Goal: Information Seeking & Learning: Learn about a topic

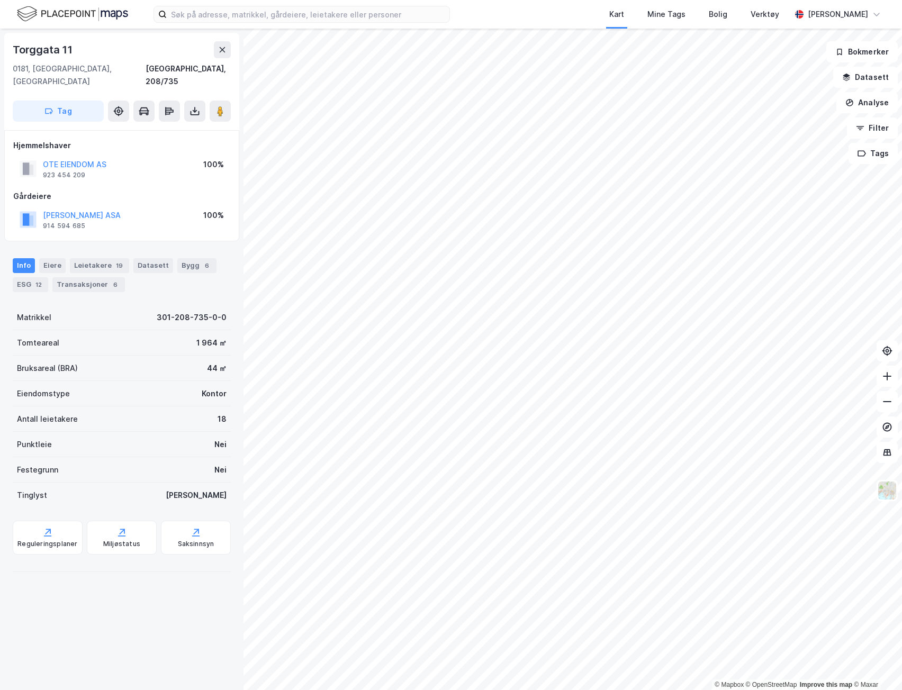
click at [207, 362] on div "44 ㎡" at bounding box center [217, 368] width 20 height 13
click at [847, 14] on div "[PERSON_NAME]" at bounding box center [838, 14] width 60 height 13
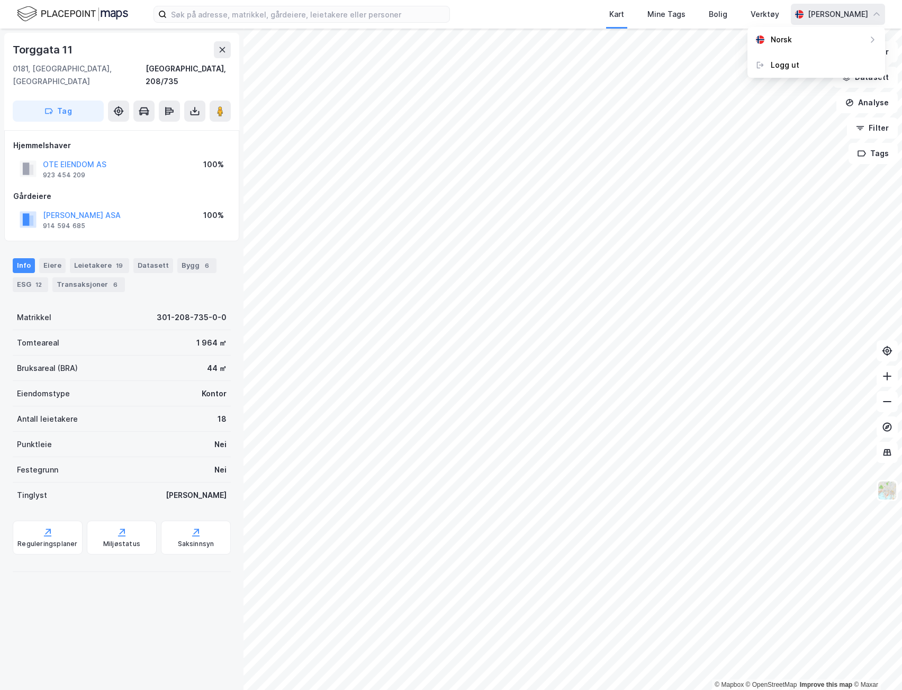
click at [849, 7] on div "[PERSON_NAME]" at bounding box center [838, 14] width 94 height 21
click at [751, 8] on div "Verktøy" at bounding box center [765, 14] width 29 height 13
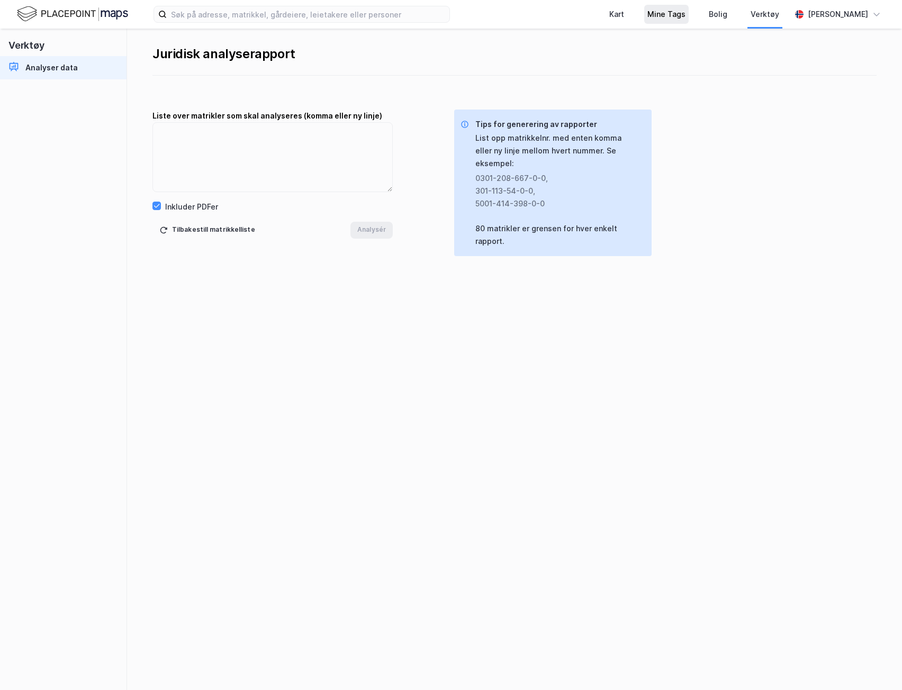
click at [671, 11] on div "Mine Tags" at bounding box center [666, 14] width 38 height 13
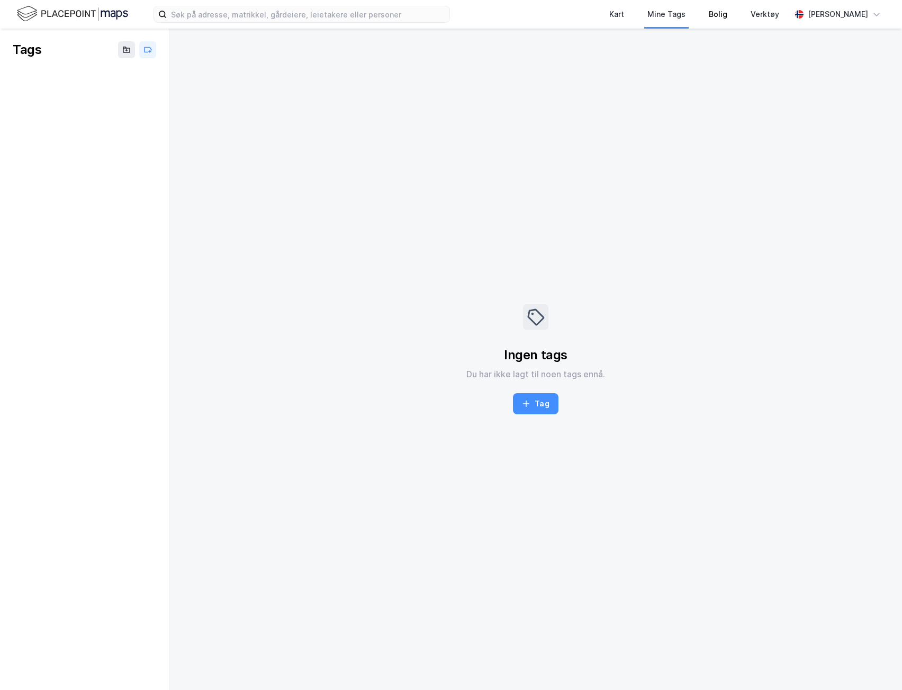
click at [727, 15] on div "Bolig" at bounding box center [718, 14] width 42 height 29
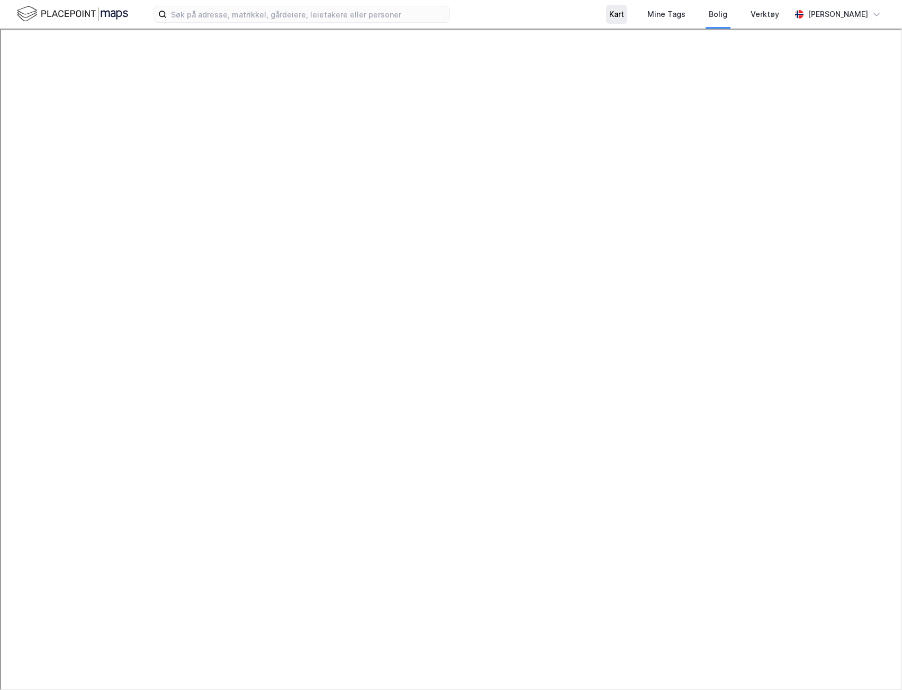
click at [618, 15] on div "Kart" at bounding box center [616, 14] width 21 height 19
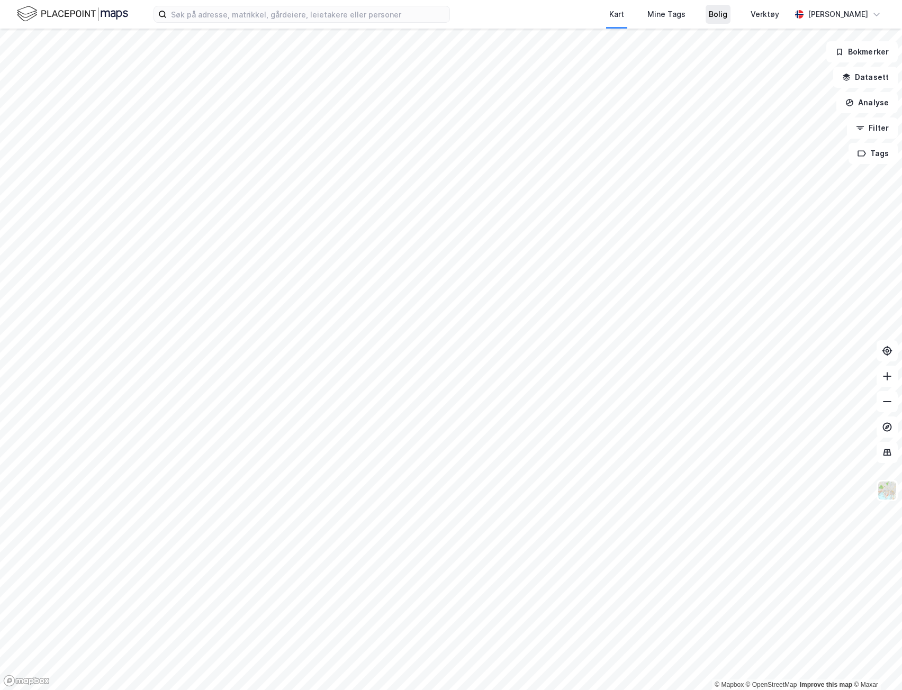
click at [709, 19] on div "Bolig" at bounding box center [718, 14] width 19 height 13
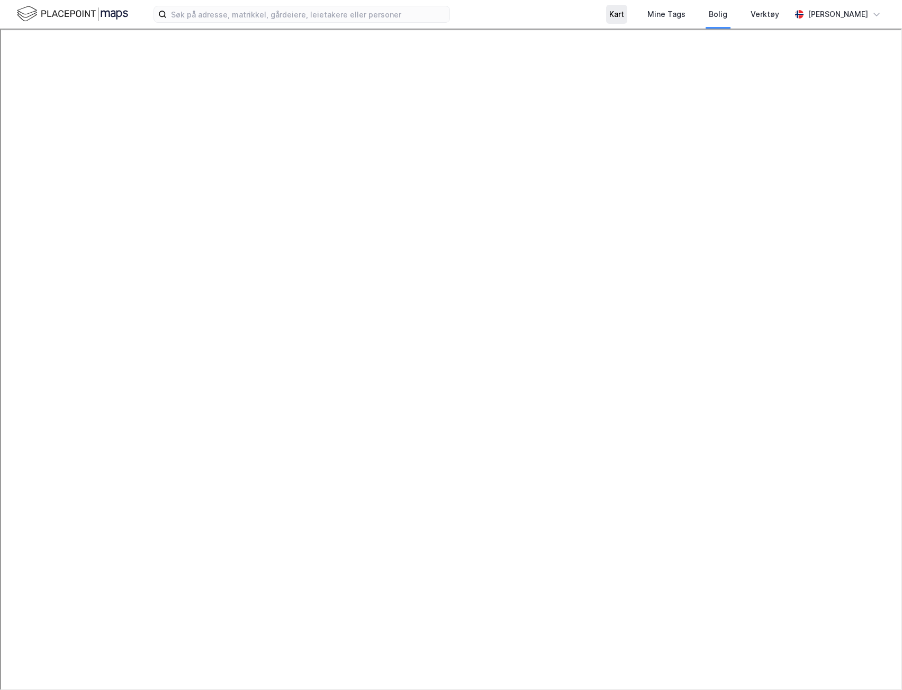
click at [609, 17] on div "Kart" at bounding box center [616, 14] width 15 height 13
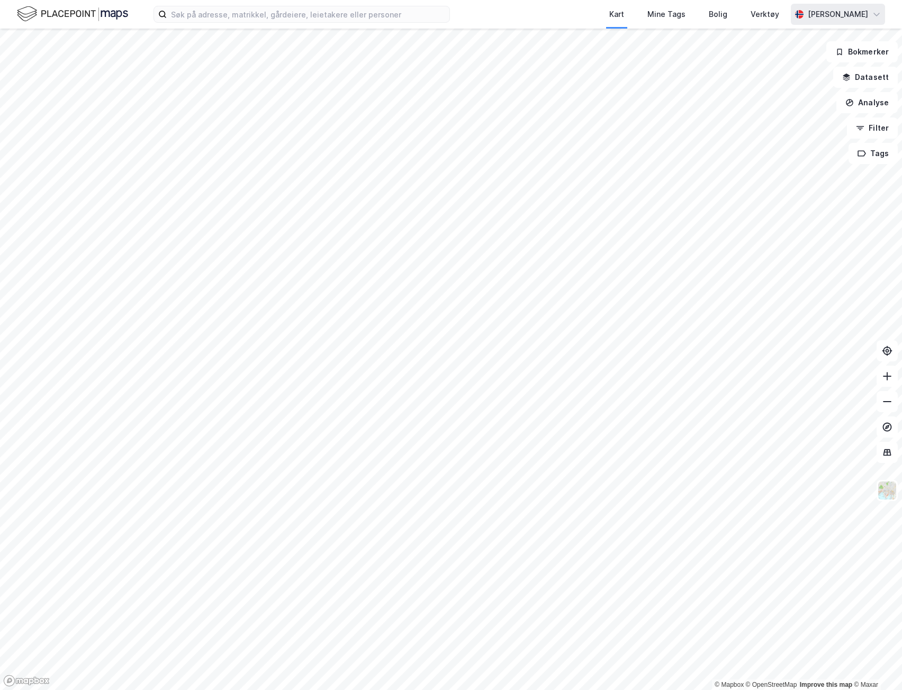
click at [862, 6] on div "[PERSON_NAME]" at bounding box center [838, 14] width 94 height 21
click at [525, 10] on div "Kart Mine Tags Bolig Verktøy" at bounding box center [646, 14] width 290 height 29
click at [43, 12] on img at bounding box center [72, 14] width 111 height 19
click at [868, 76] on button "Datasett" at bounding box center [865, 77] width 65 height 21
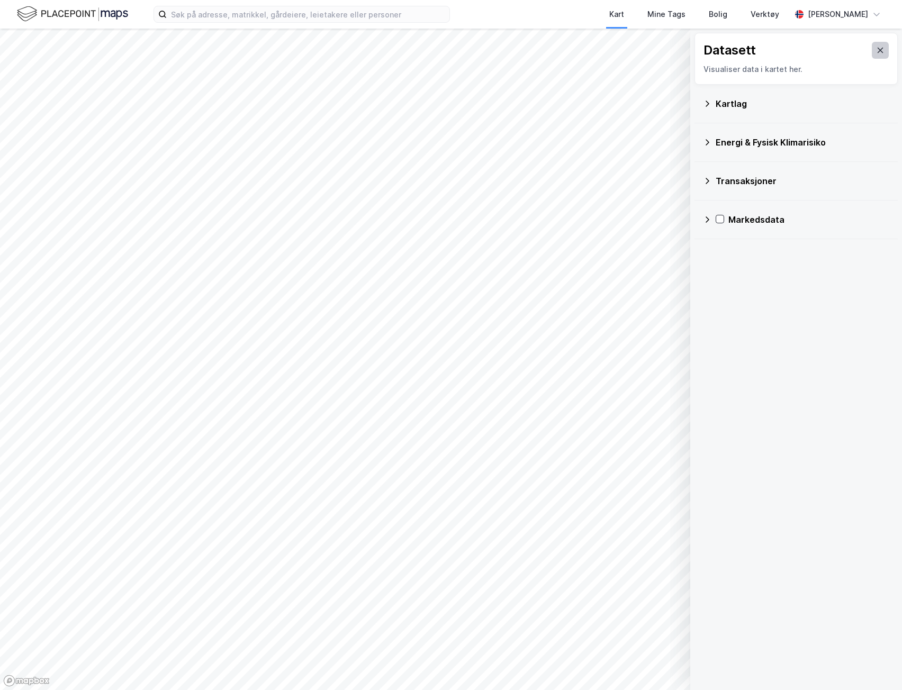
click at [878, 47] on button at bounding box center [880, 50] width 17 height 17
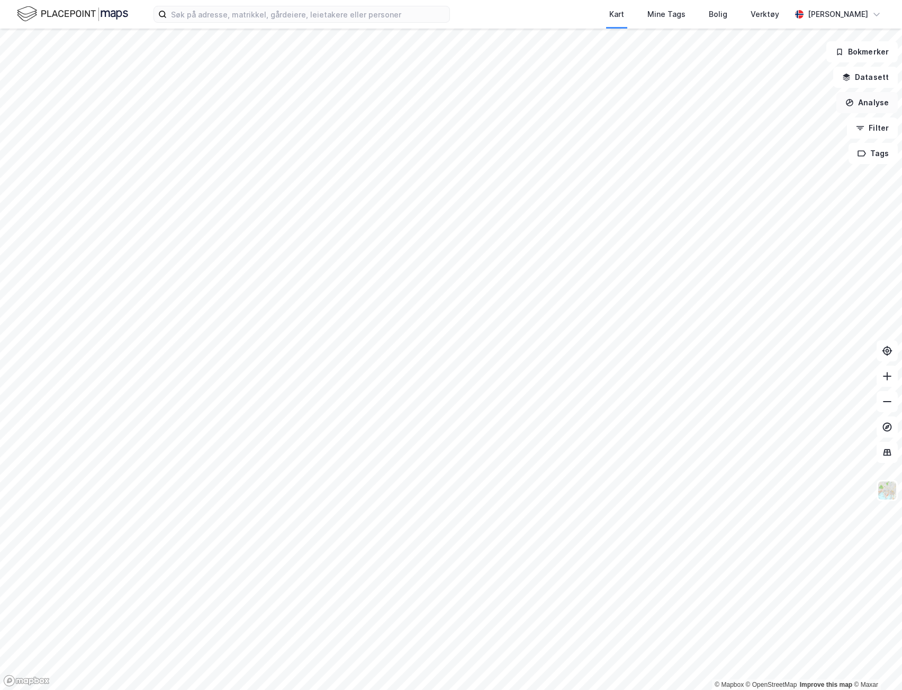
click at [877, 105] on button "Analyse" at bounding box center [866, 102] width 61 height 21
click at [748, 184] on div "Reisetidsanalyse" at bounding box center [769, 190] width 122 height 17
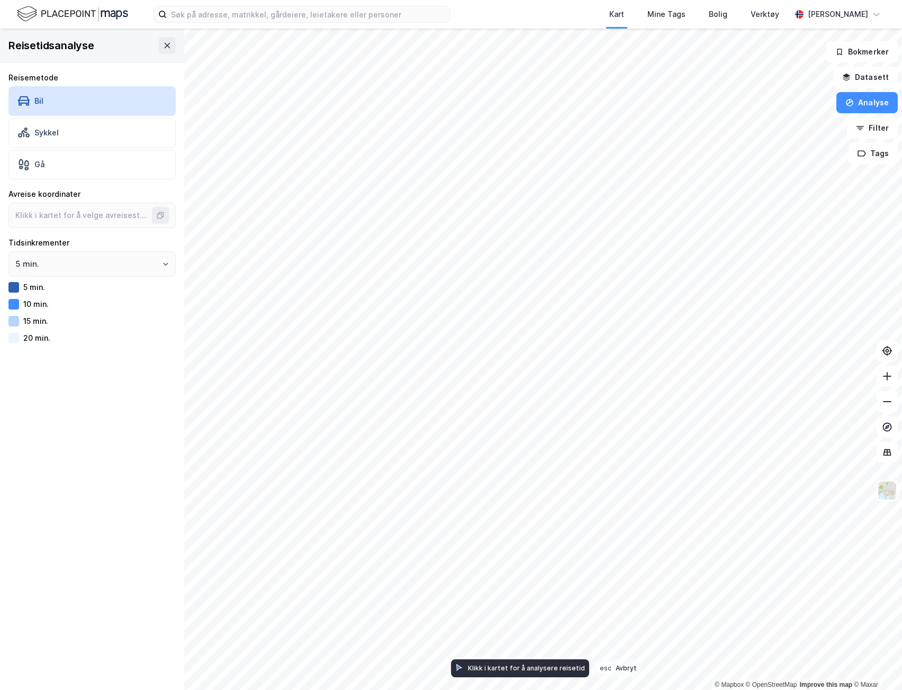
type input "59.91976386247143, 10.76467496407821"
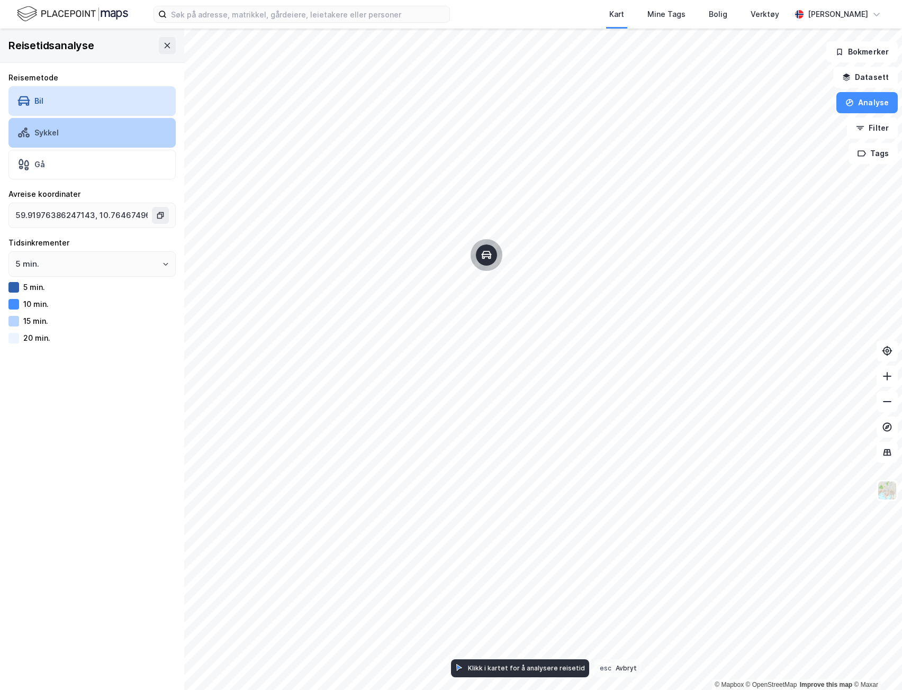
click at [38, 147] on div "Sykkel" at bounding box center [91, 133] width 167 height 30
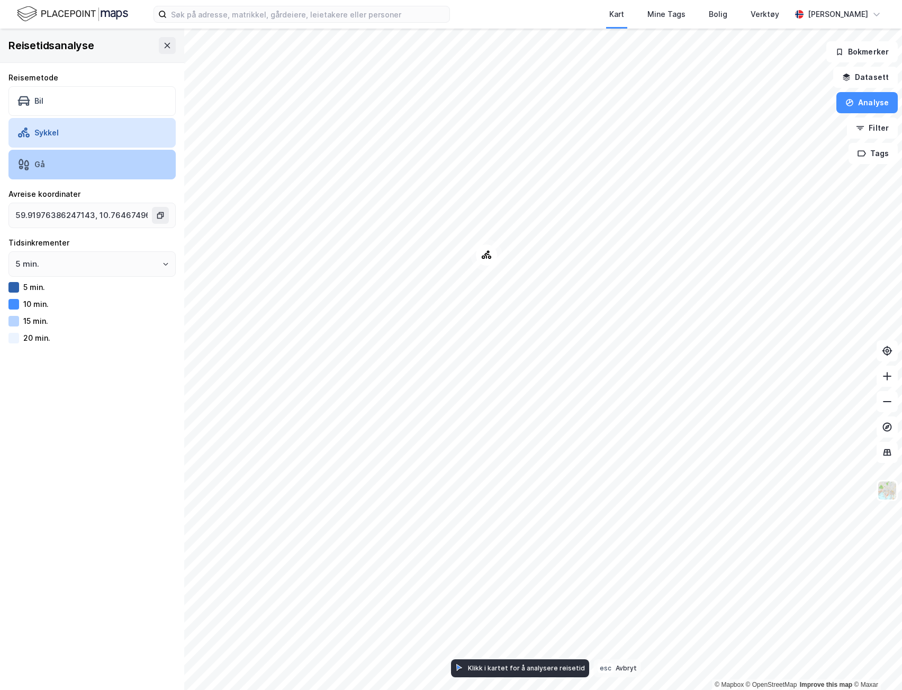
click at [49, 161] on div "Gå" at bounding box center [91, 165] width 167 height 30
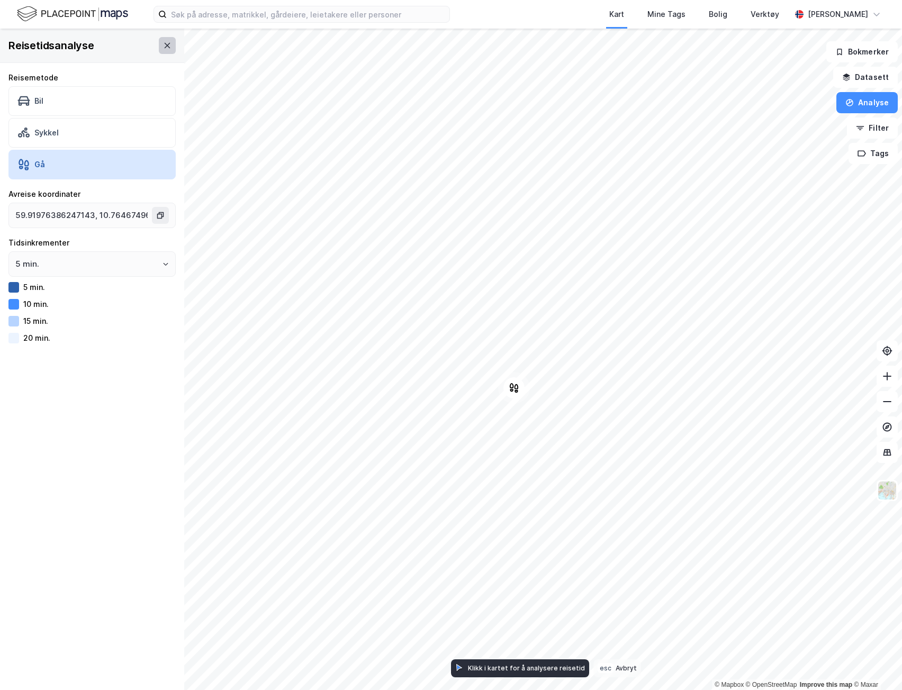
click at [163, 47] on icon at bounding box center [167, 45] width 8 height 8
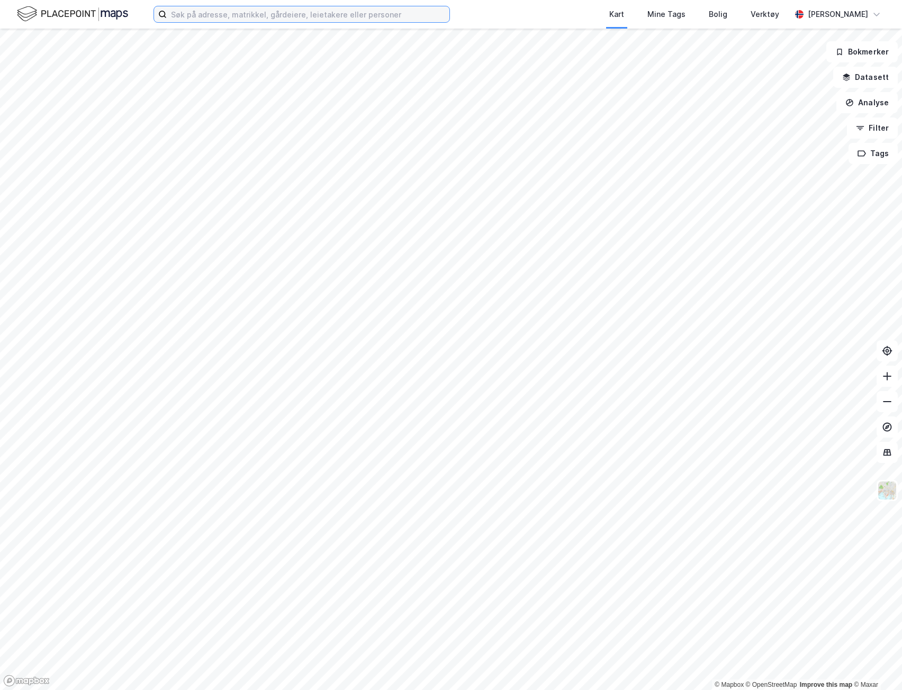
click at [236, 9] on input at bounding box center [308, 14] width 283 height 16
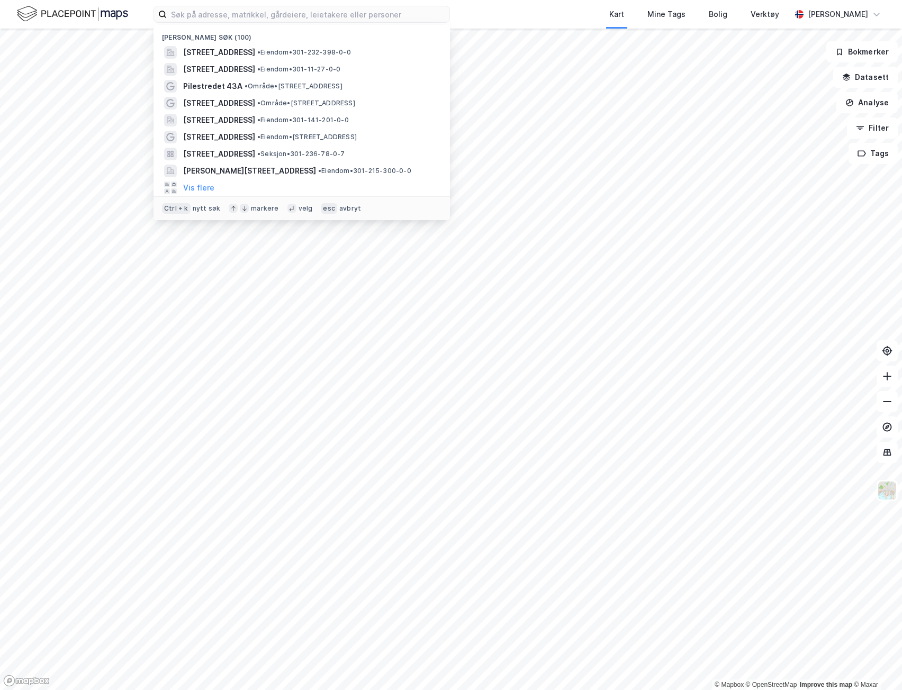
click at [541, 1] on div "Kart Mine Tags Bolig Verktøy" at bounding box center [646, 14] width 290 height 29
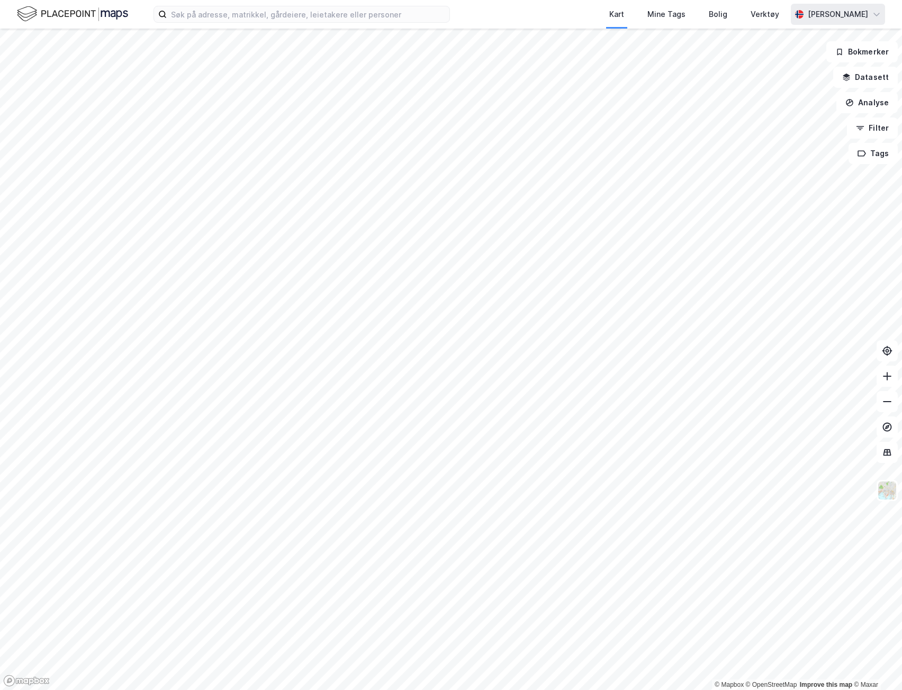
click at [833, 13] on div "[PERSON_NAME]" at bounding box center [838, 14] width 60 height 13
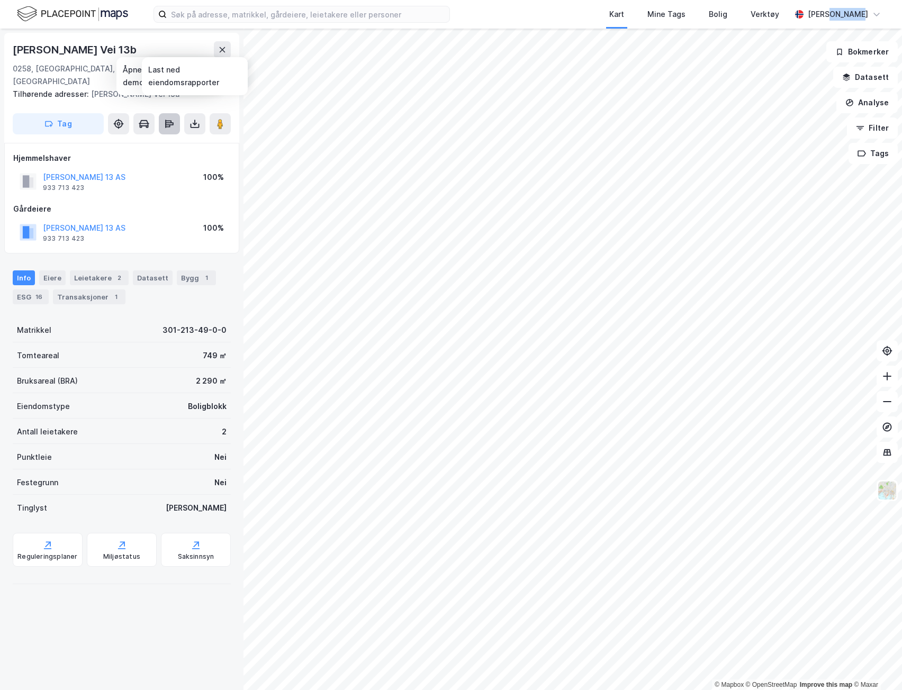
click at [173, 119] on icon at bounding box center [169, 124] width 11 height 11
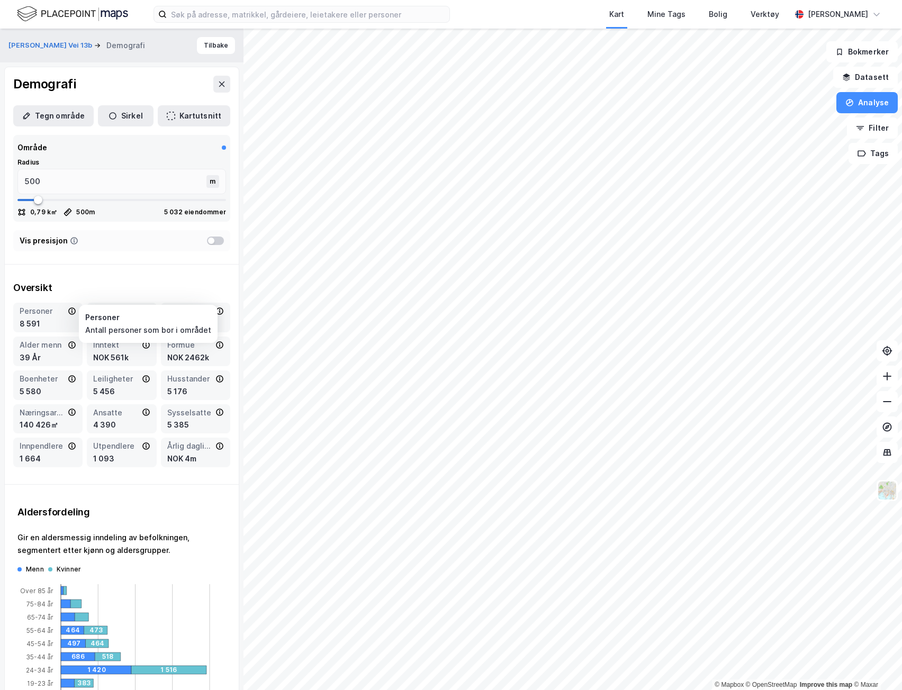
click at [71, 310] on icon at bounding box center [71, 309] width 1 height 1
click at [217, 56] on div "[PERSON_NAME] Vei 13b Demografi Tilbake" at bounding box center [122, 46] width 244 height 34
click at [213, 49] on button "Tilbake" at bounding box center [216, 45] width 38 height 17
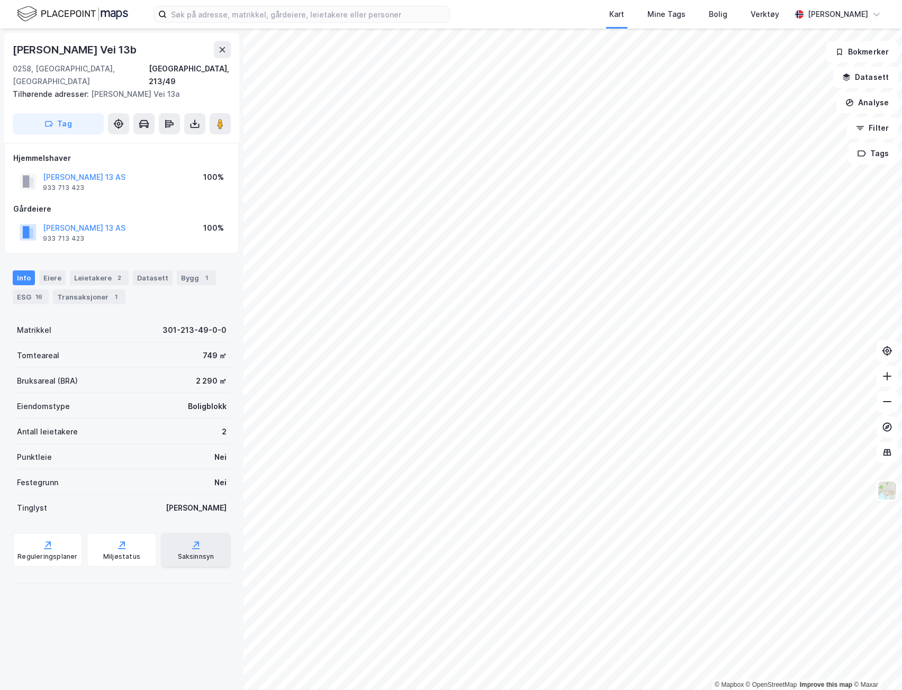
click at [178, 553] on div "Saksinnsyn" at bounding box center [196, 557] width 37 height 8
click at [86, 290] on div "Transaksjoner 1" at bounding box center [89, 297] width 73 height 15
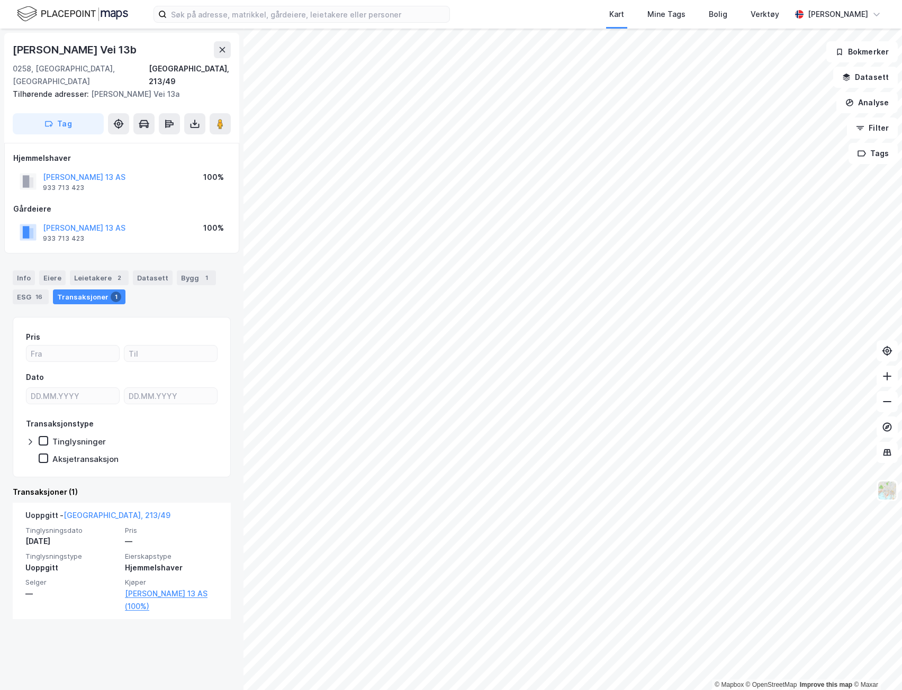
click at [26, 276] on div "Info [PERSON_NAME] 2 Datasett Bygg 1 ESG 16 Transaksjoner 1" at bounding box center [122, 288] width 218 height 34
click at [28, 271] on div "Info" at bounding box center [24, 278] width 22 height 15
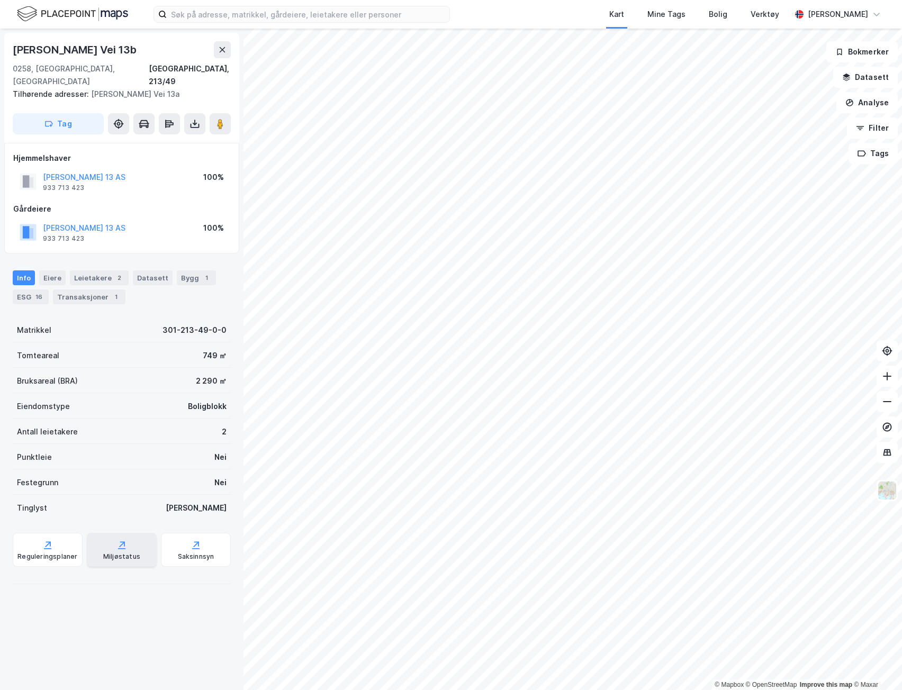
click at [107, 535] on div "Miljøstatus" at bounding box center [122, 550] width 70 height 34
click at [149, 258] on div "Info [PERSON_NAME] 2 Datasett Bygg 1 ESG 16 Transaksjoner 1" at bounding box center [122, 283] width 244 height 51
click at [148, 271] on div "Datasett" at bounding box center [153, 278] width 40 height 15
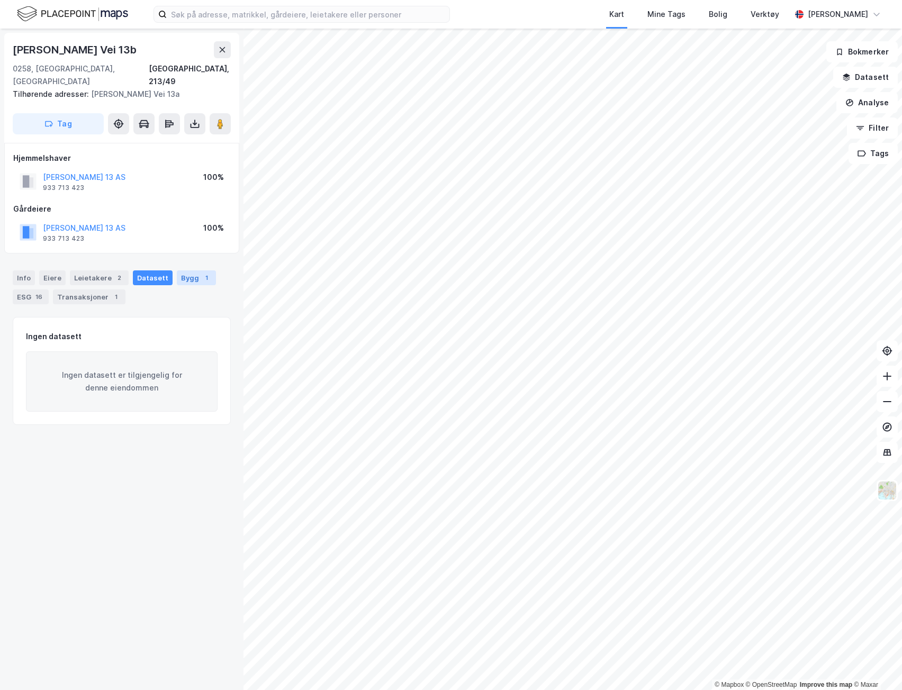
click at [181, 271] on div "Bygg 1" at bounding box center [196, 278] width 39 height 15
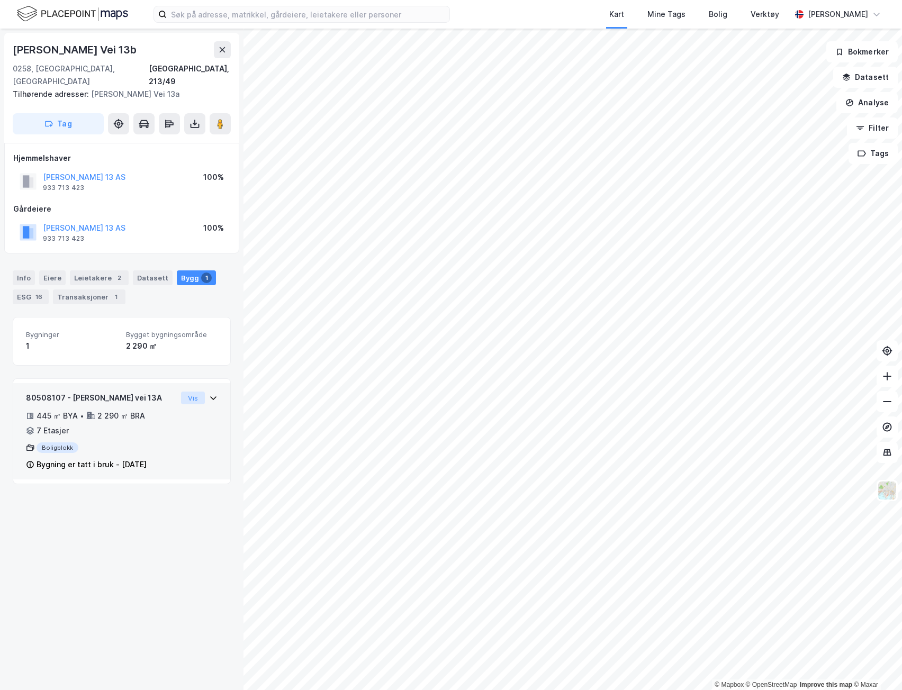
click at [195, 392] on button "Vis" at bounding box center [193, 398] width 24 height 13
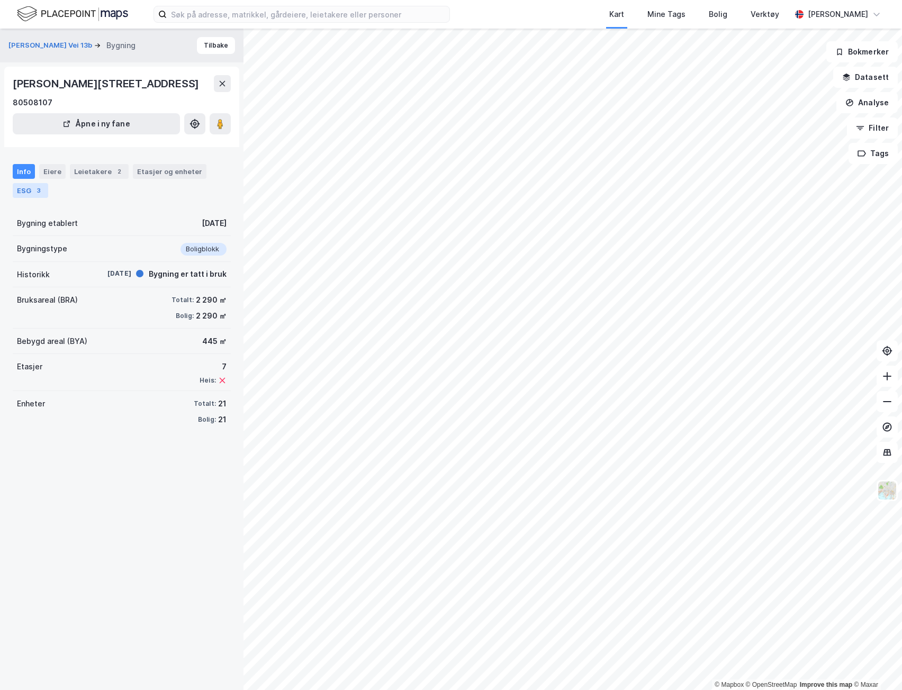
click at [34, 196] on div "ESG 3" at bounding box center [30, 190] width 35 height 15
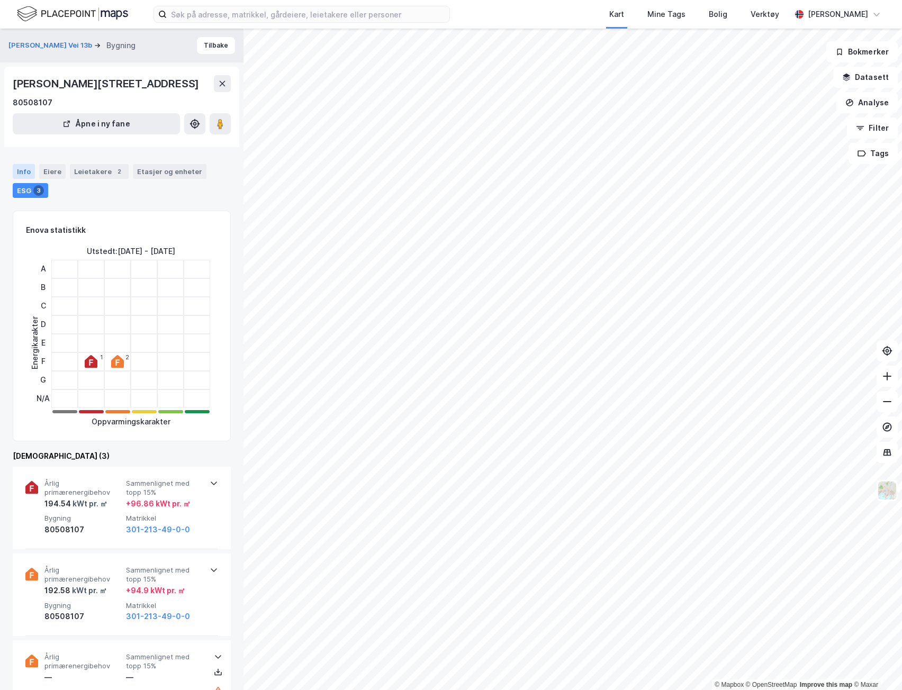
click at [20, 172] on div "Info" at bounding box center [24, 171] width 22 height 15
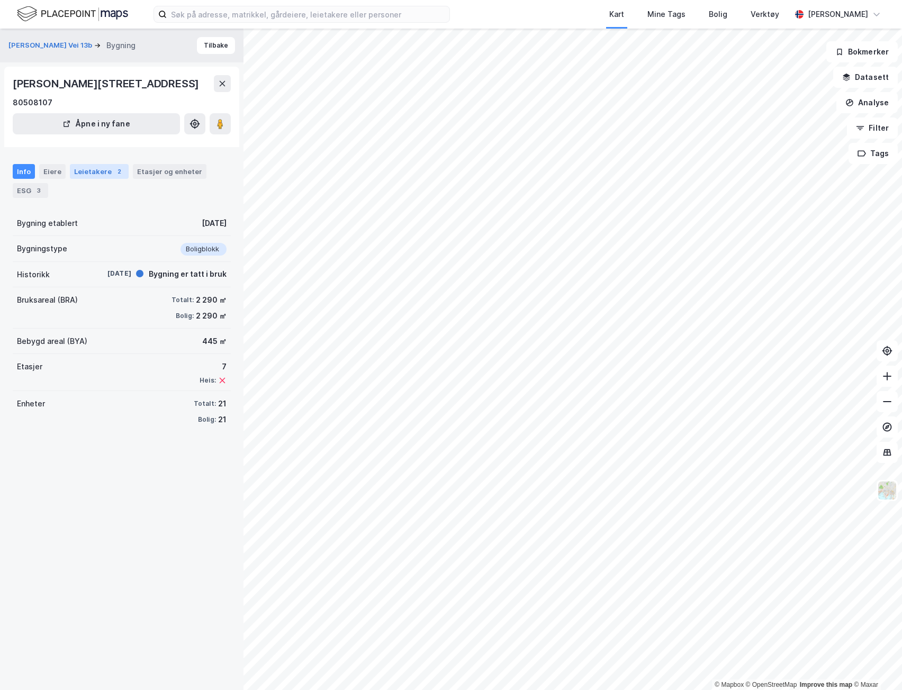
click at [105, 175] on div "Leietakere 2" at bounding box center [99, 171] width 59 height 15
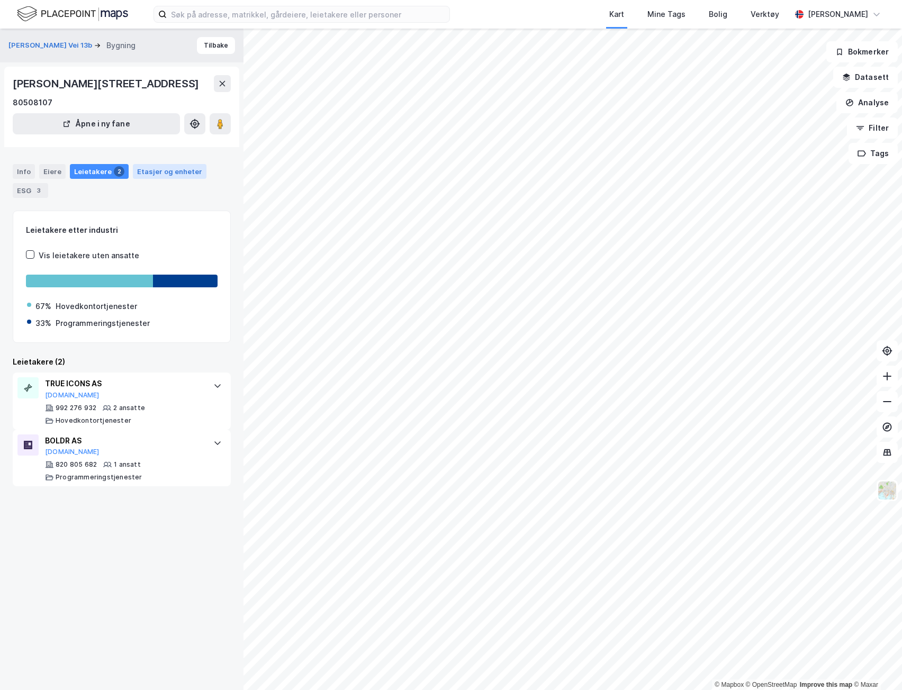
click at [164, 171] on div "Etasjer og enheter" at bounding box center [169, 172] width 65 height 10
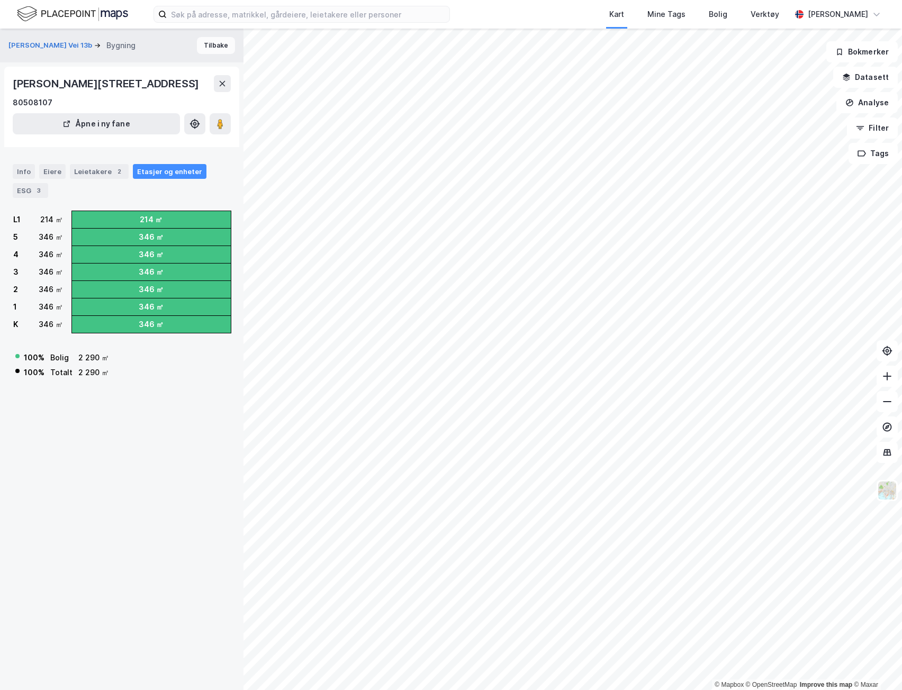
click at [203, 41] on button "Tilbake" at bounding box center [216, 45] width 38 height 17
